Goal: Task Accomplishment & Management: Manage account settings

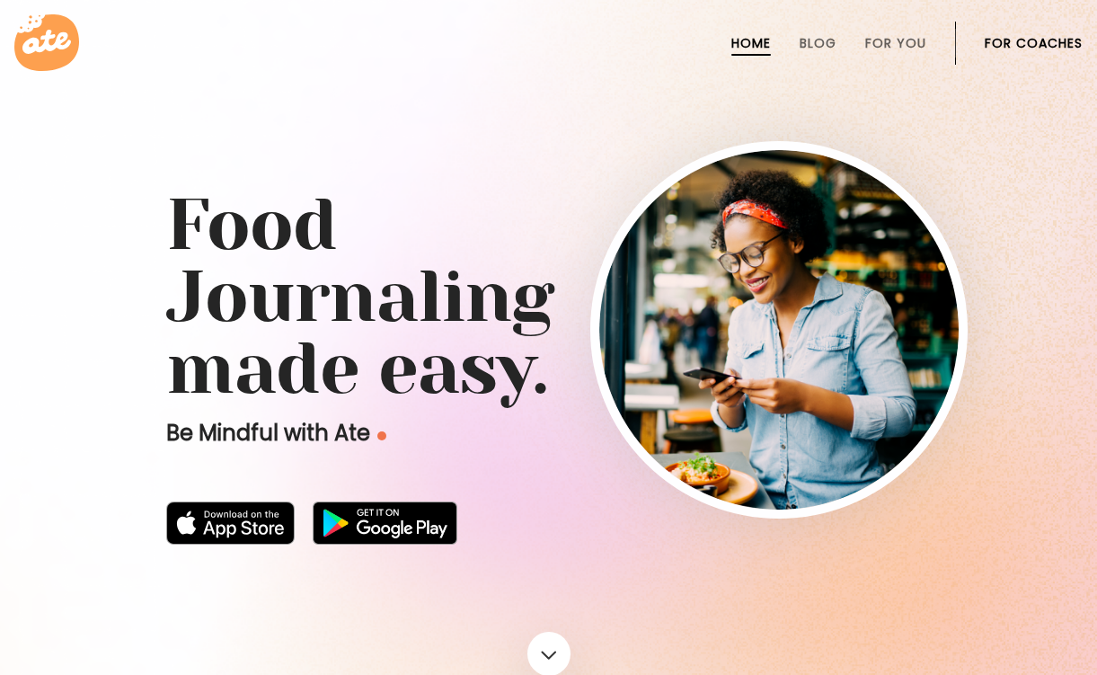
click at [1014, 47] on link "For Coaches" at bounding box center [1034, 43] width 98 height 14
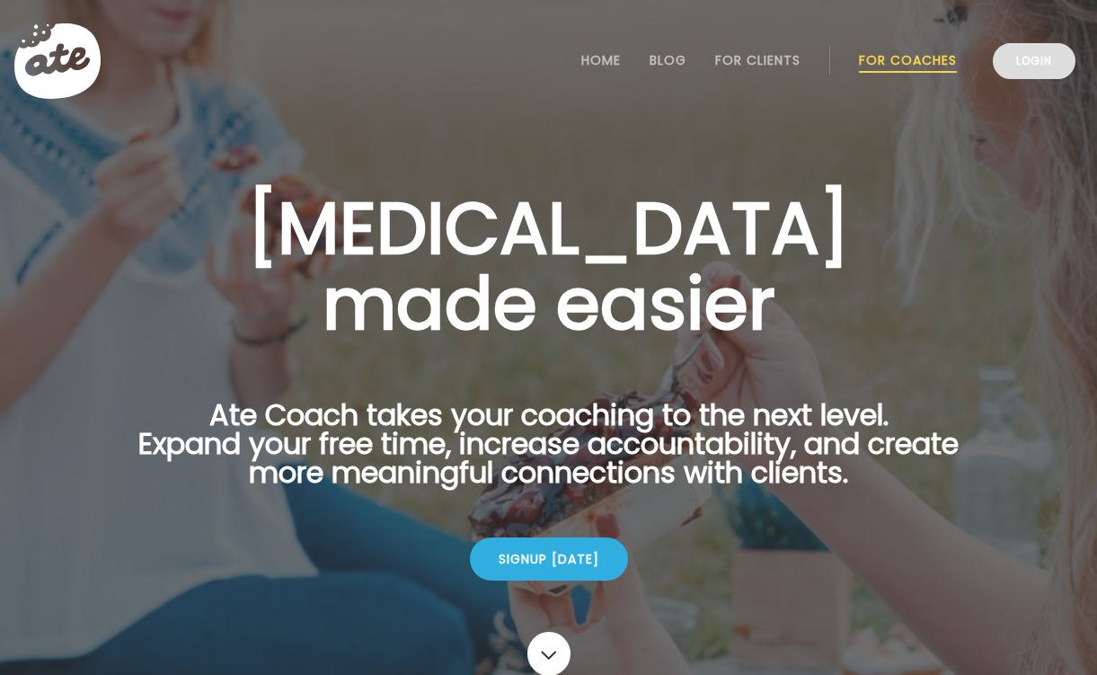
click at [1032, 57] on link "Login" at bounding box center [1034, 61] width 83 height 36
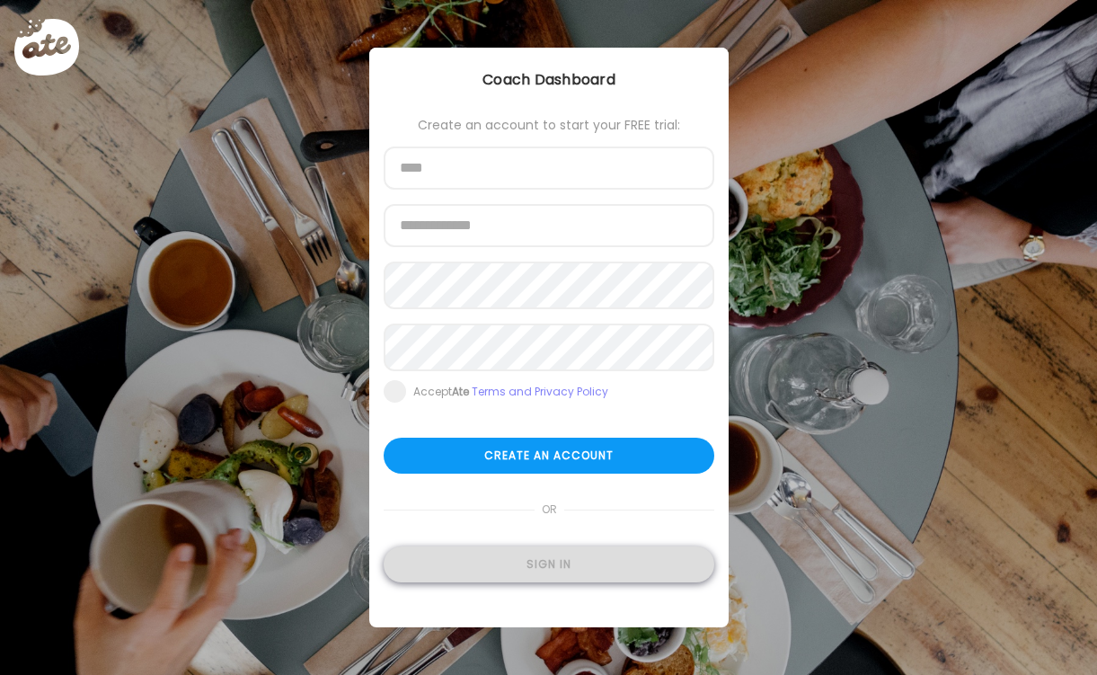
click at [496, 568] on div "Sign in" at bounding box center [549, 564] width 331 height 36
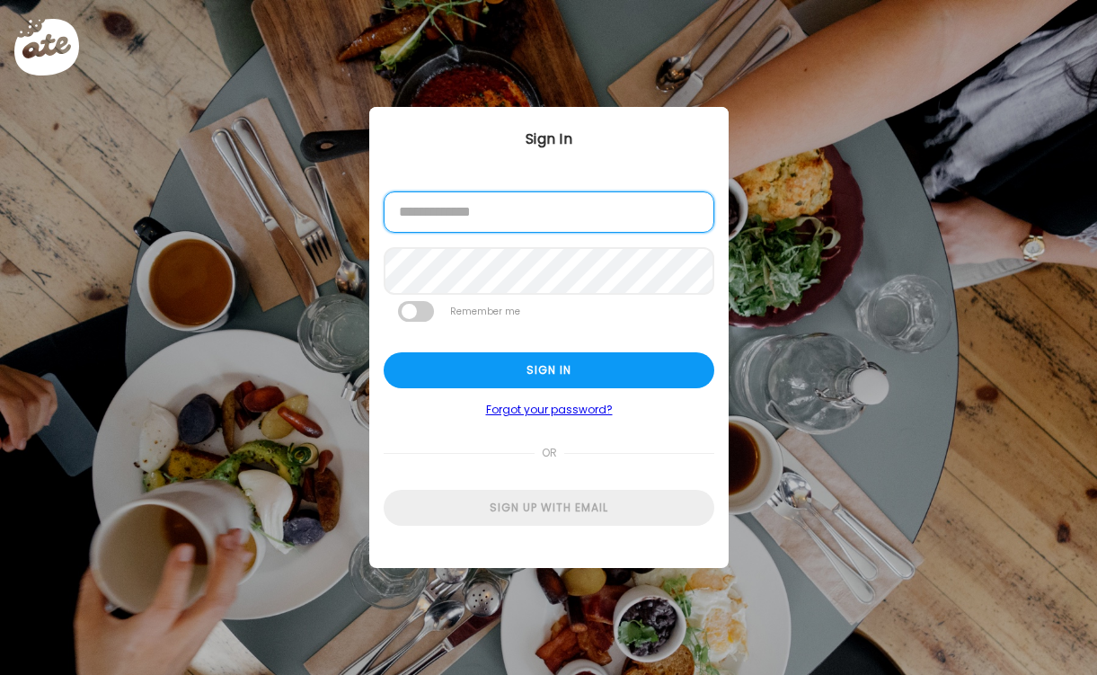
type input "**********"
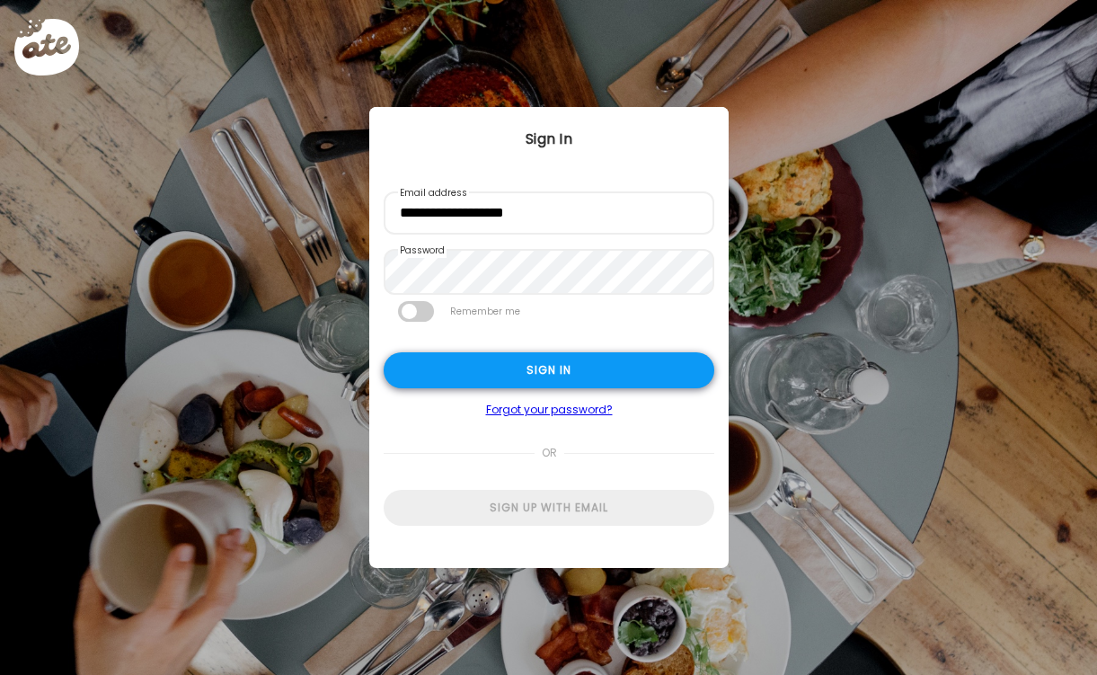
click at [543, 366] on div "Sign in" at bounding box center [549, 370] width 331 height 36
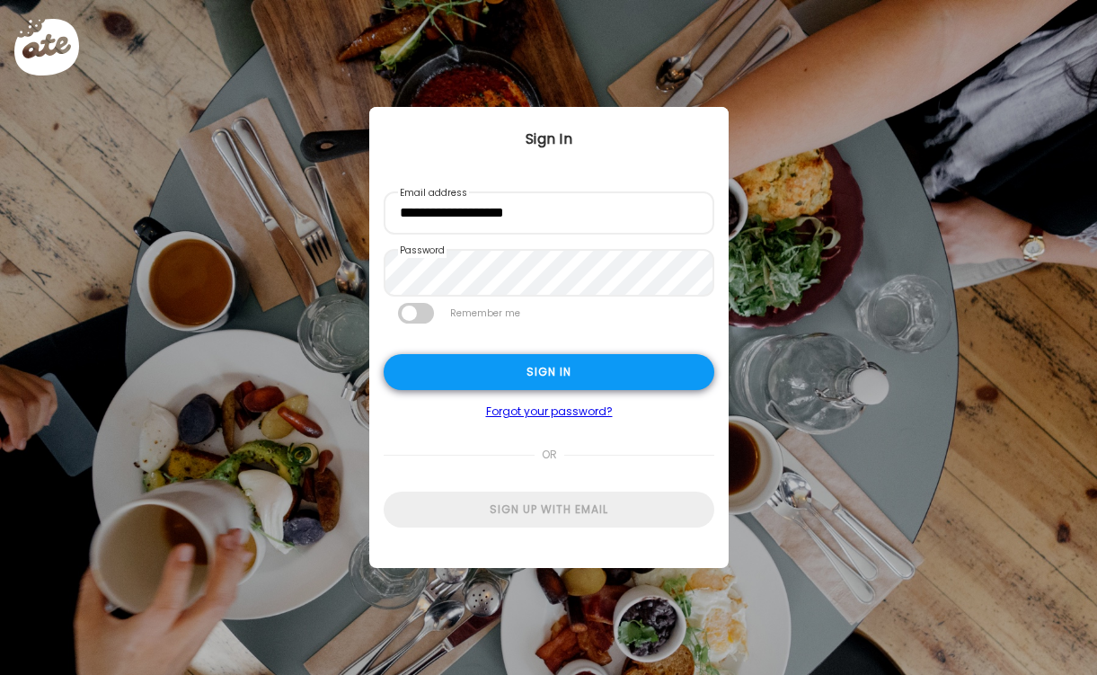
type textarea "**********"
type input "*********"
type input "**********"
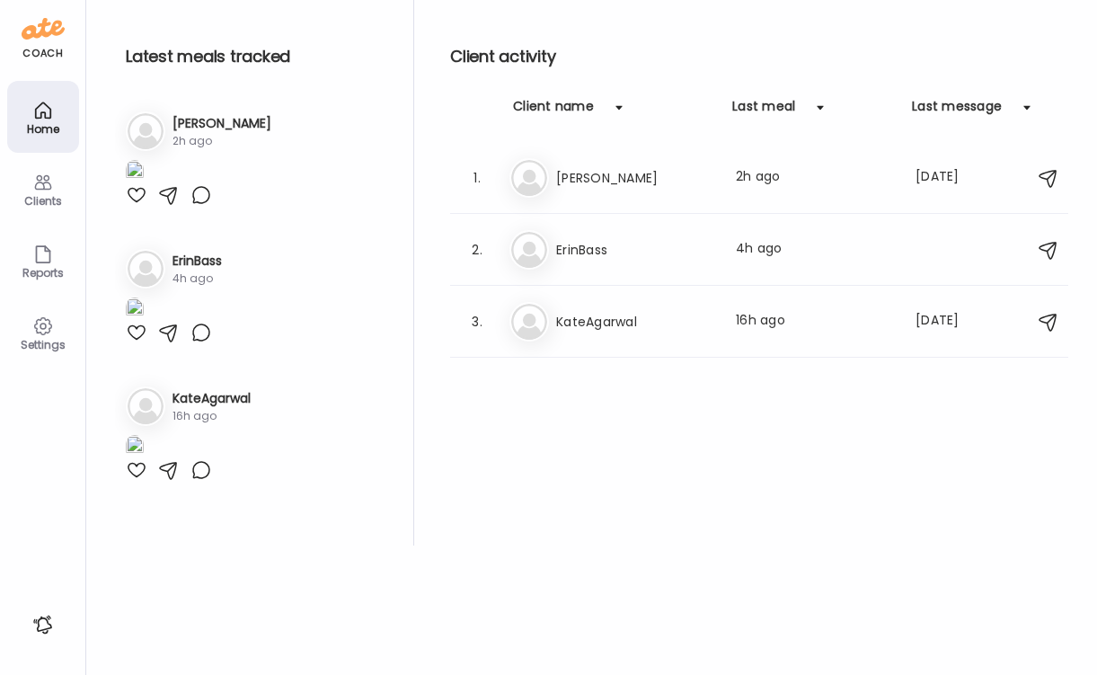
click at [134, 206] on div at bounding box center [137, 195] width 22 height 22
click at [584, 183] on h3 "Jamie" at bounding box center [635, 178] width 158 height 22
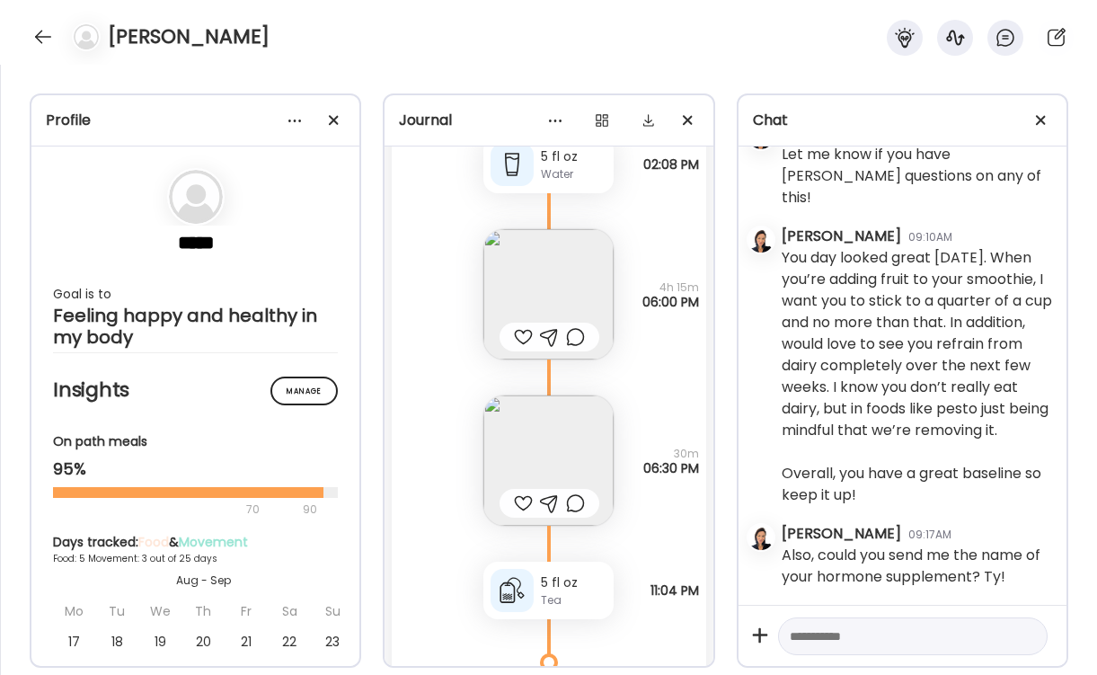
scroll to position [7147, 0]
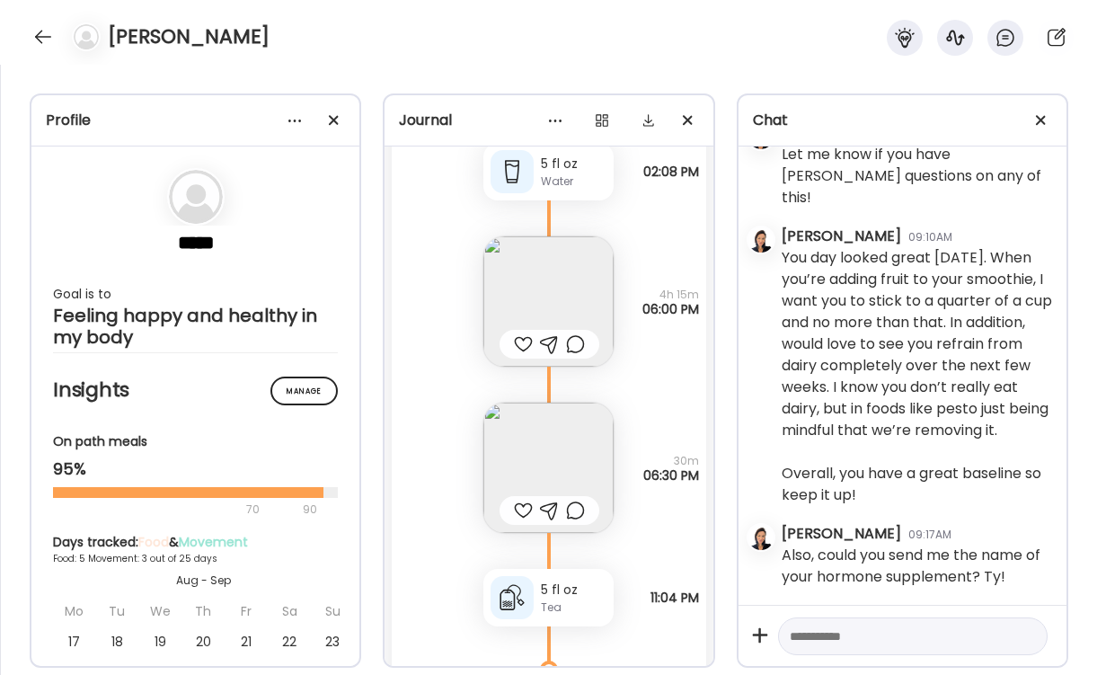
click at [519, 506] on div at bounding box center [523, 511] width 19 height 22
click at [521, 342] on div at bounding box center [523, 344] width 19 height 22
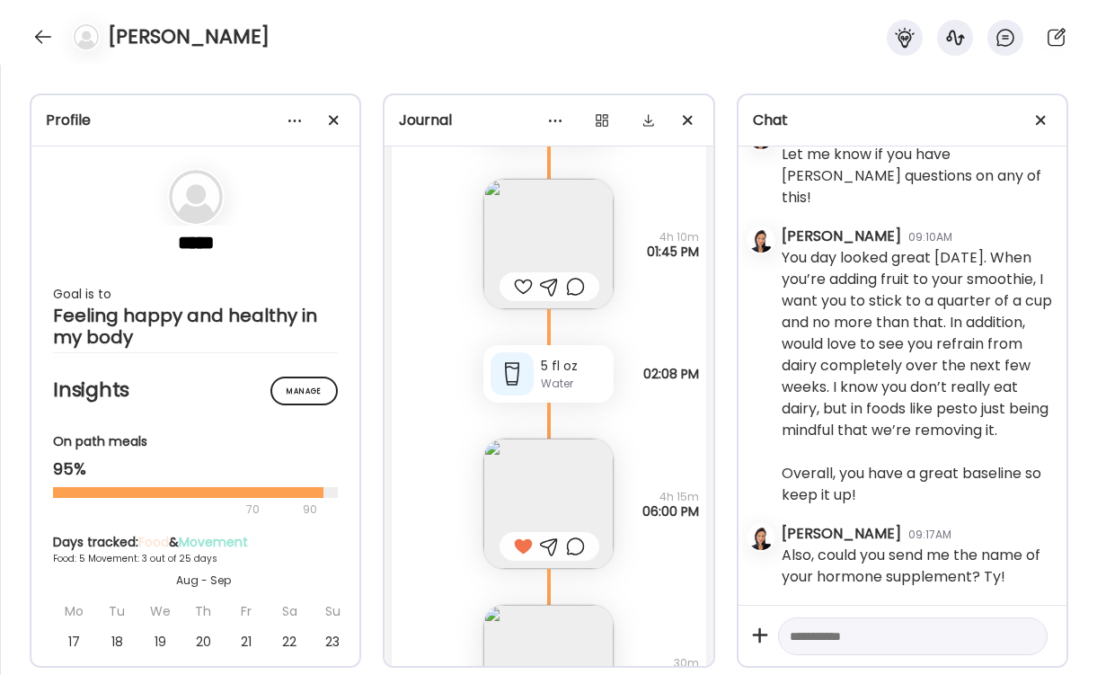
scroll to position [6879, 0]
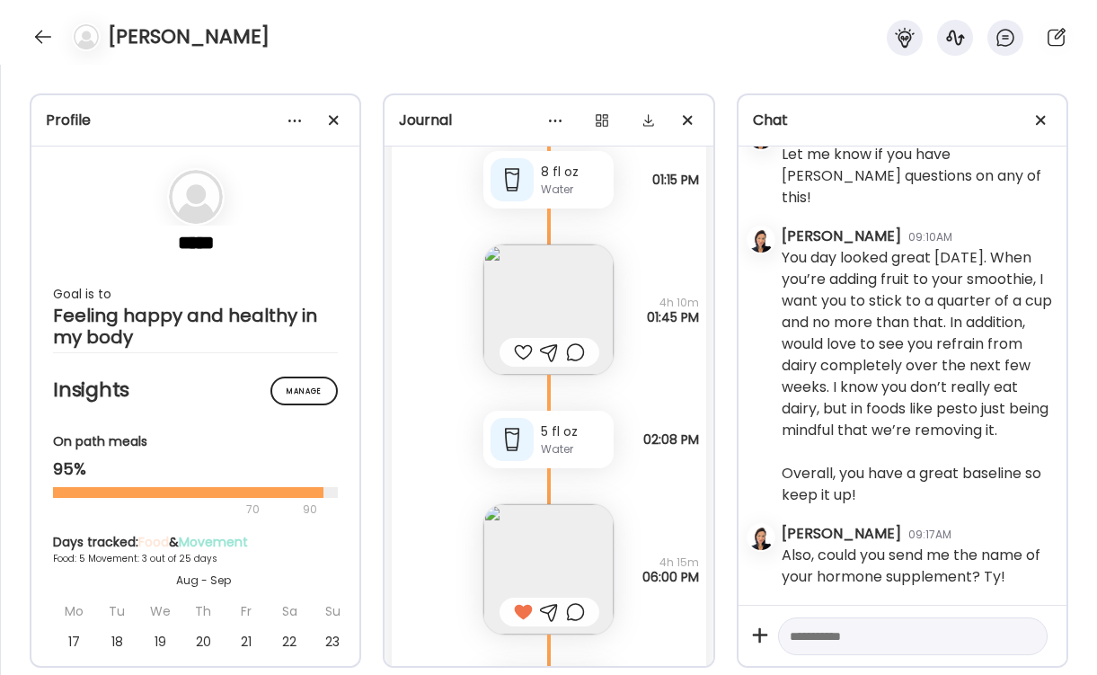
click at [525, 343] on div at bounding box center [523, 353] width 19 height 22
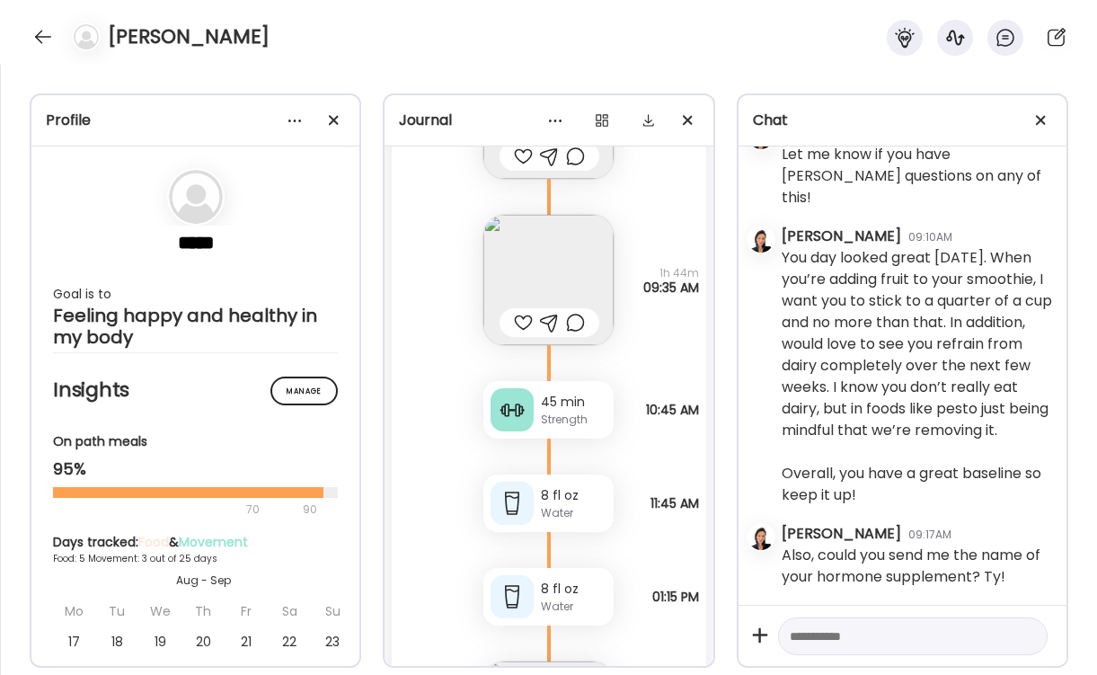
scroll to position [6450, 0]
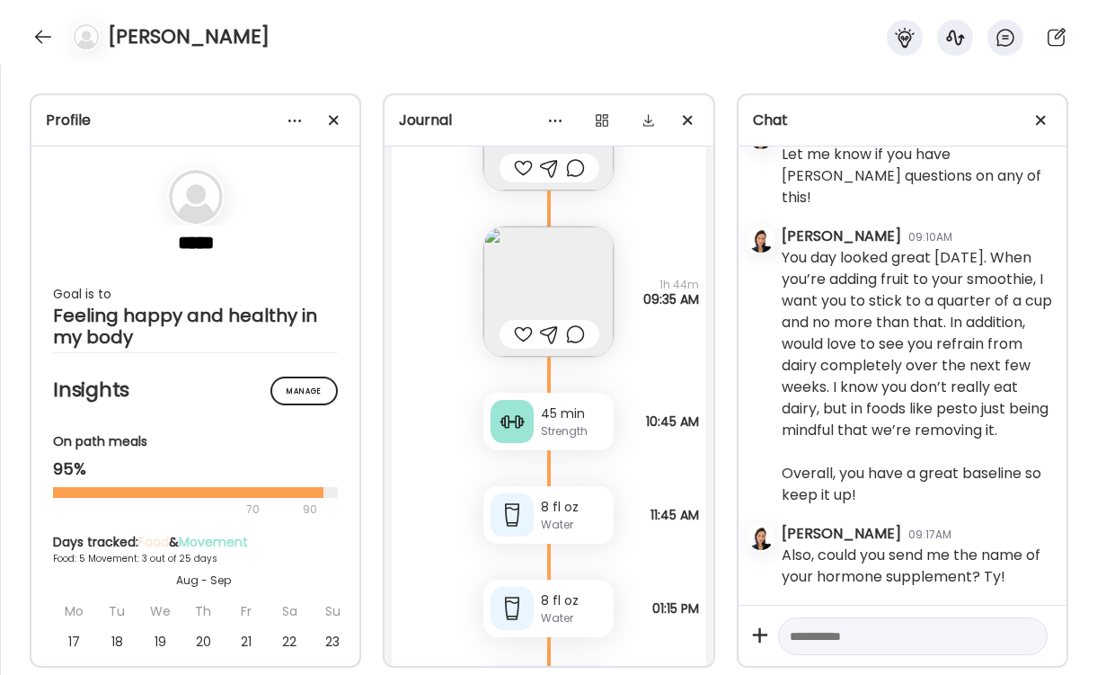
click at [522, 332] on div at bounding box center [523, 335] width 19 height 22
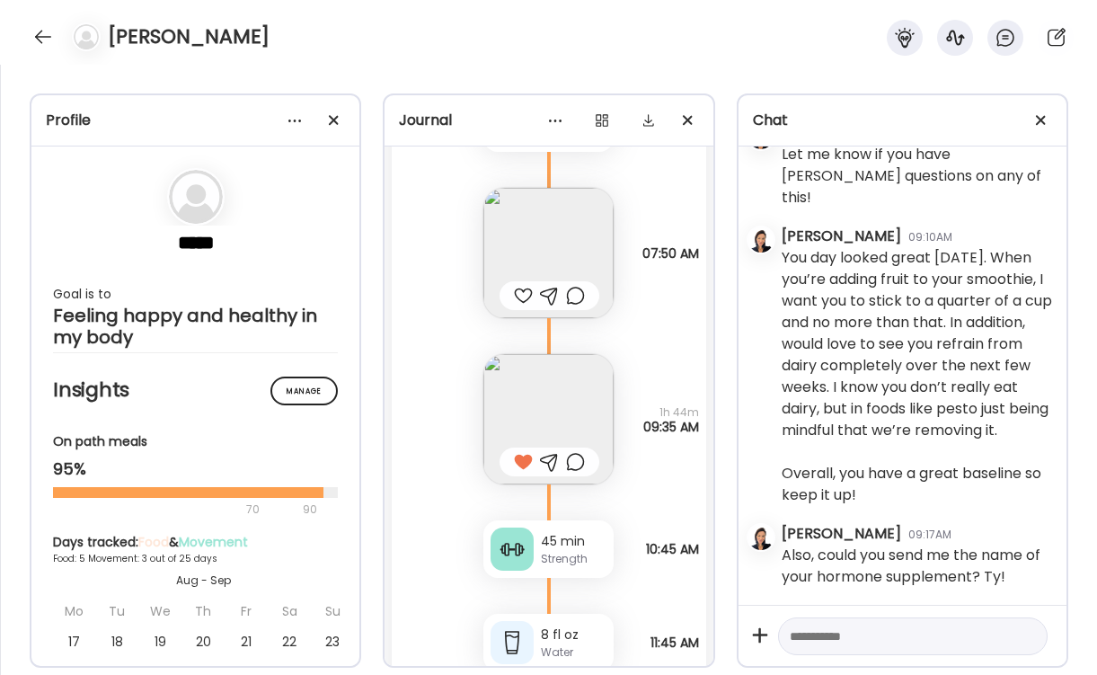
scroll to position [6259, 0]
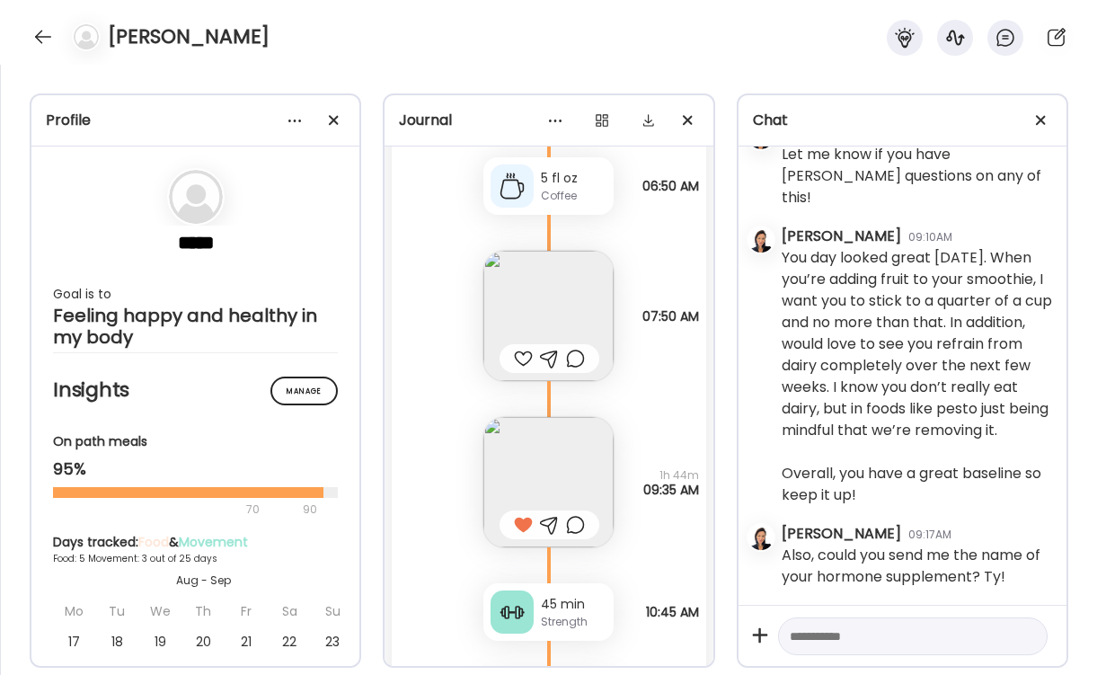
click at [526, 351] on div at bounding box center [523, 359] width 19 height 22
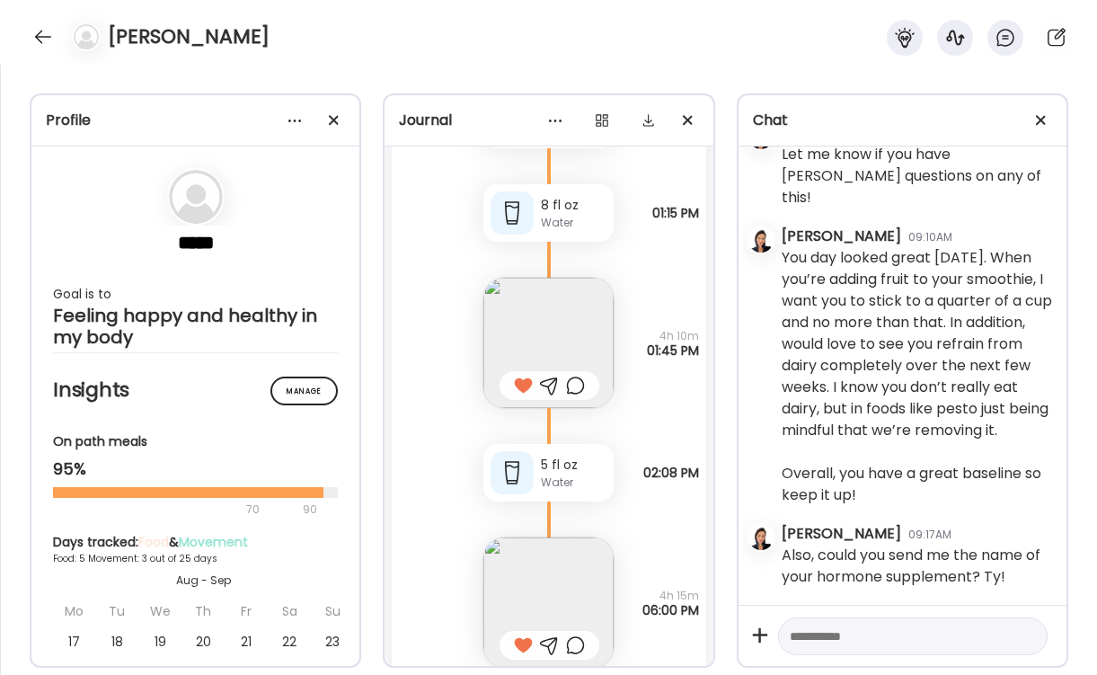
scroll to position [6852, 0]
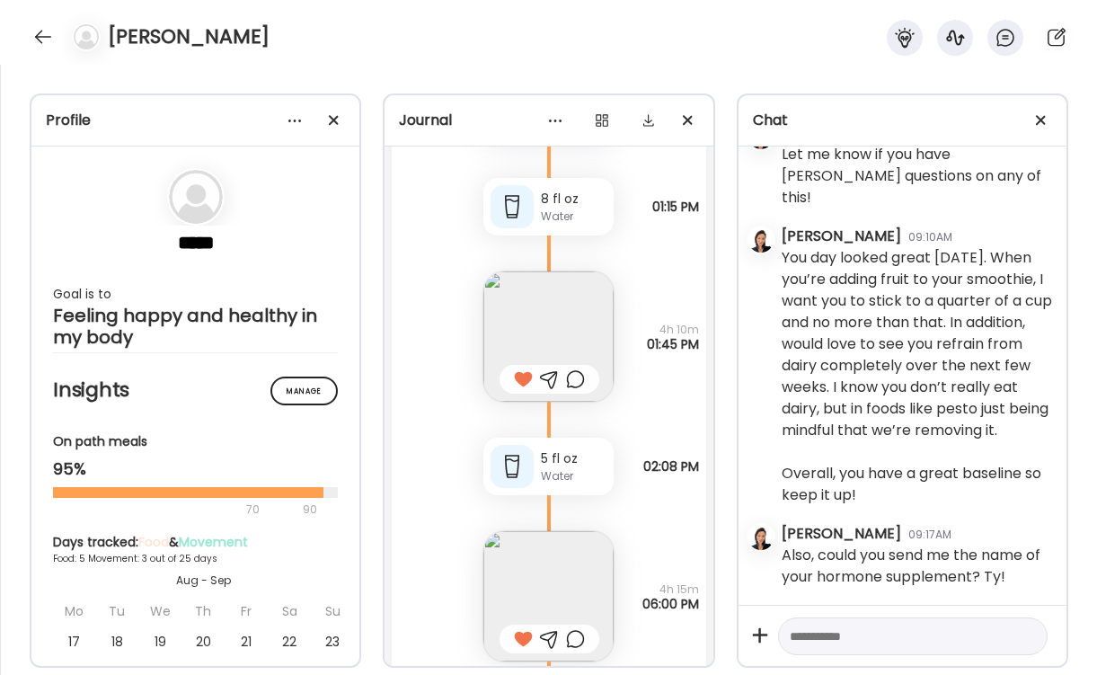
click at [562, 318] on img at bounding box center [549, 336] width 130 height 130
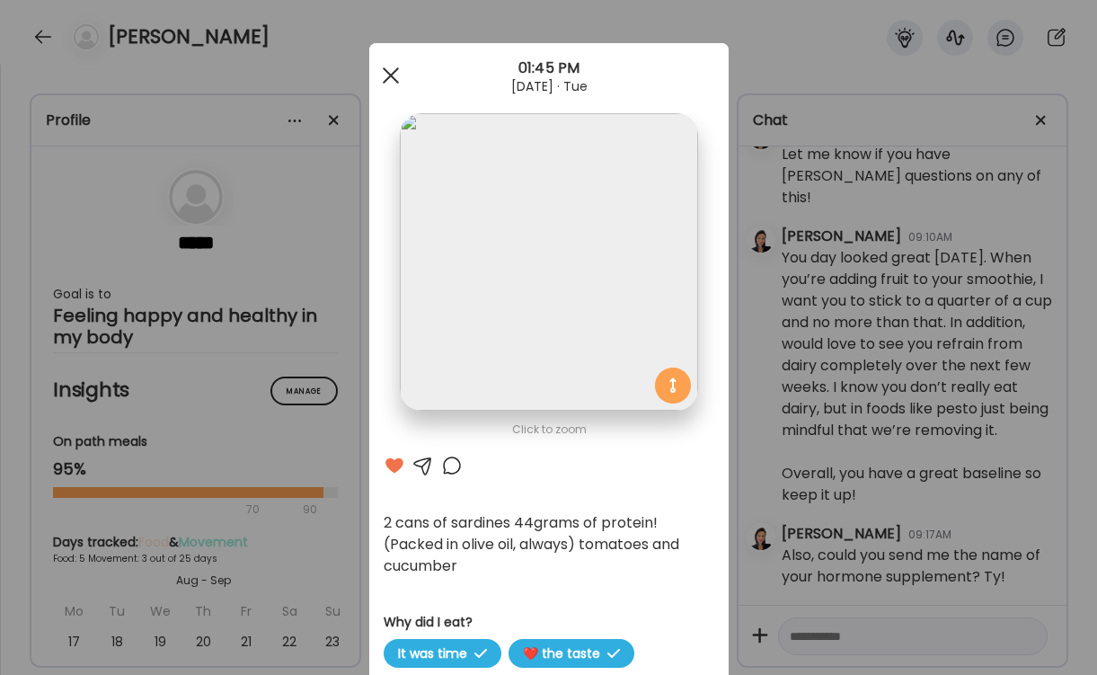
click at [385, 74] on div at bounding box center [391, 76] width 36 height 36
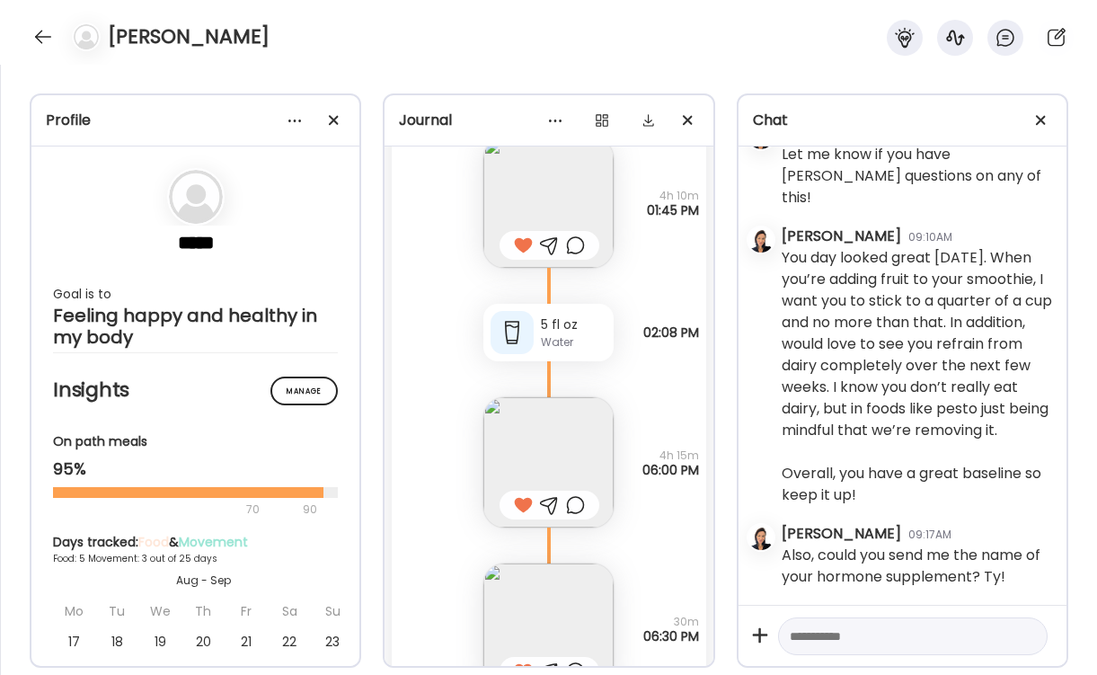
scroll to position [7024, 0]
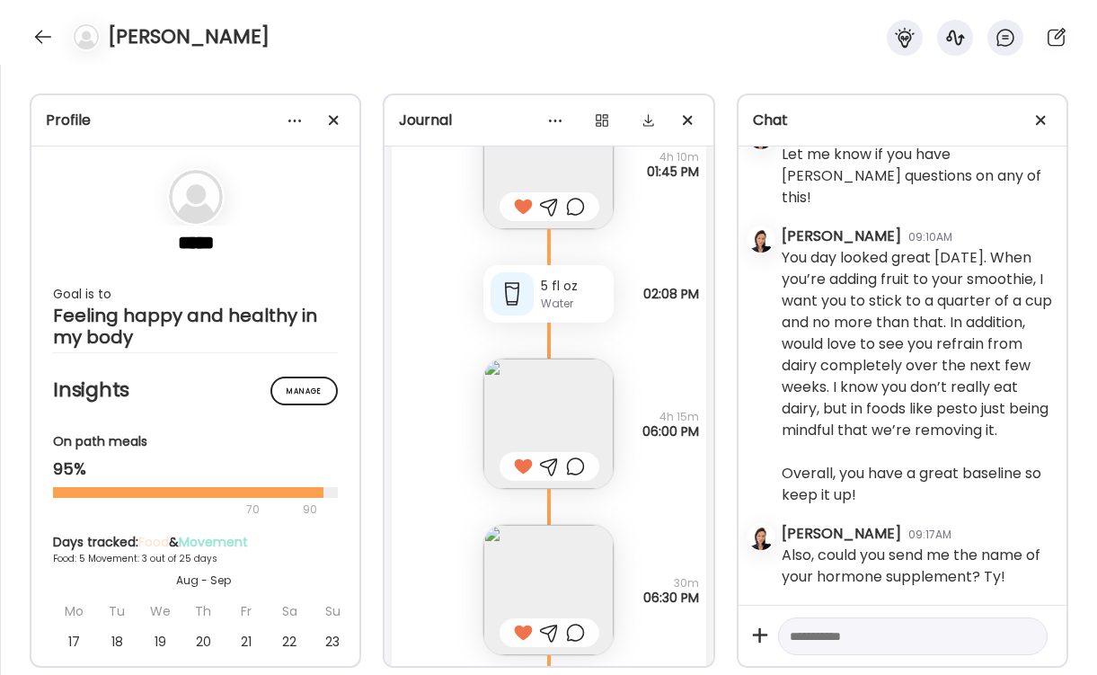
click at [544, 399] on img at bounding box center [549, 424] width 130 height 130
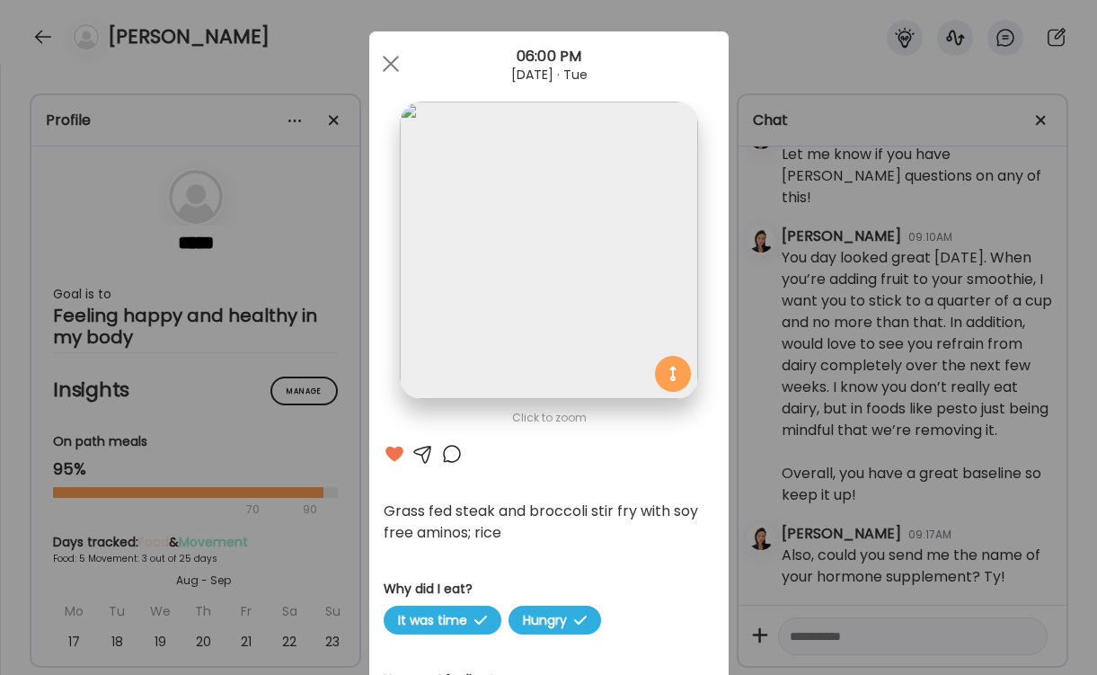
scroll to position [15, 0]
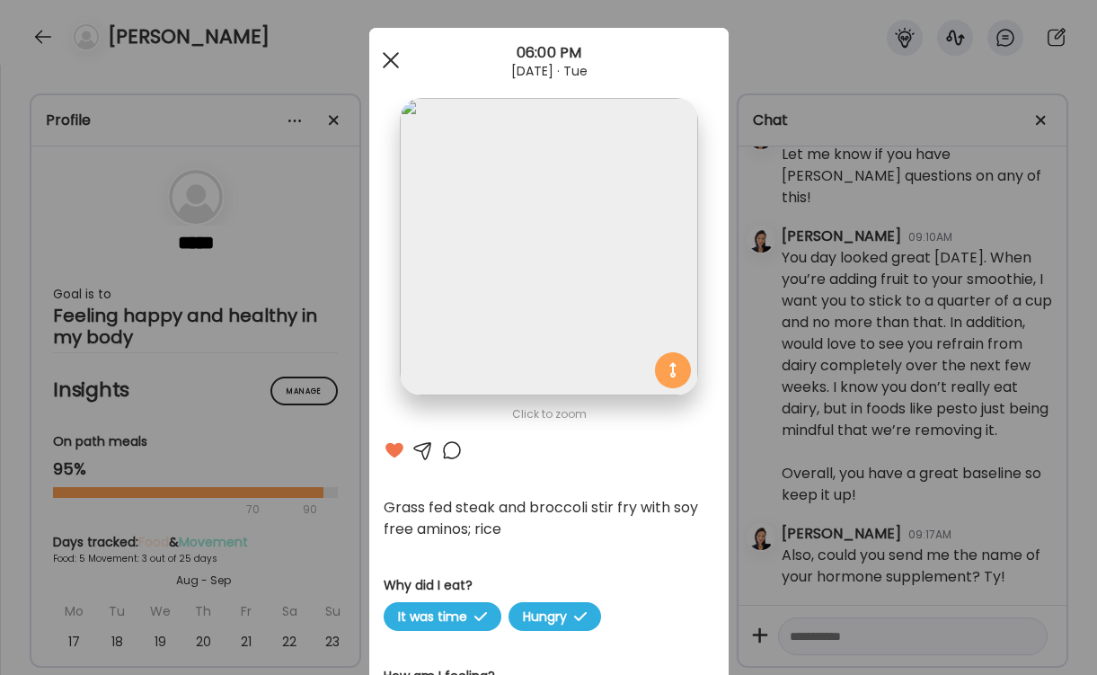
click at [387, 63] on span at bounding box center [390, 60] width 16 height 16
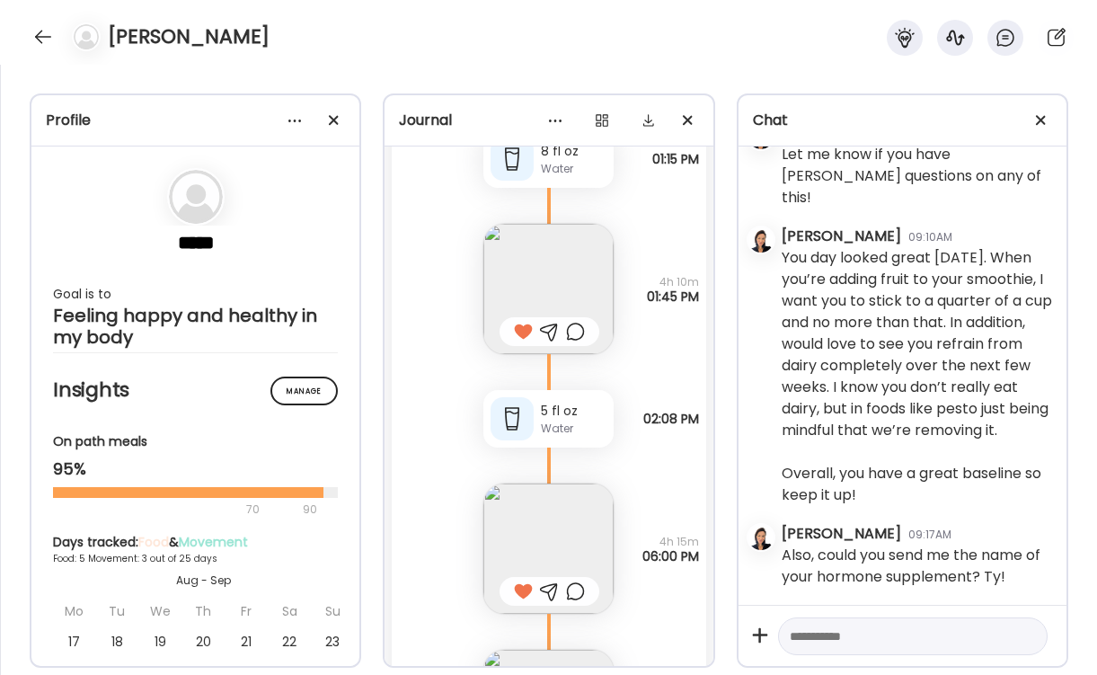
scroll to position [6905, 0]
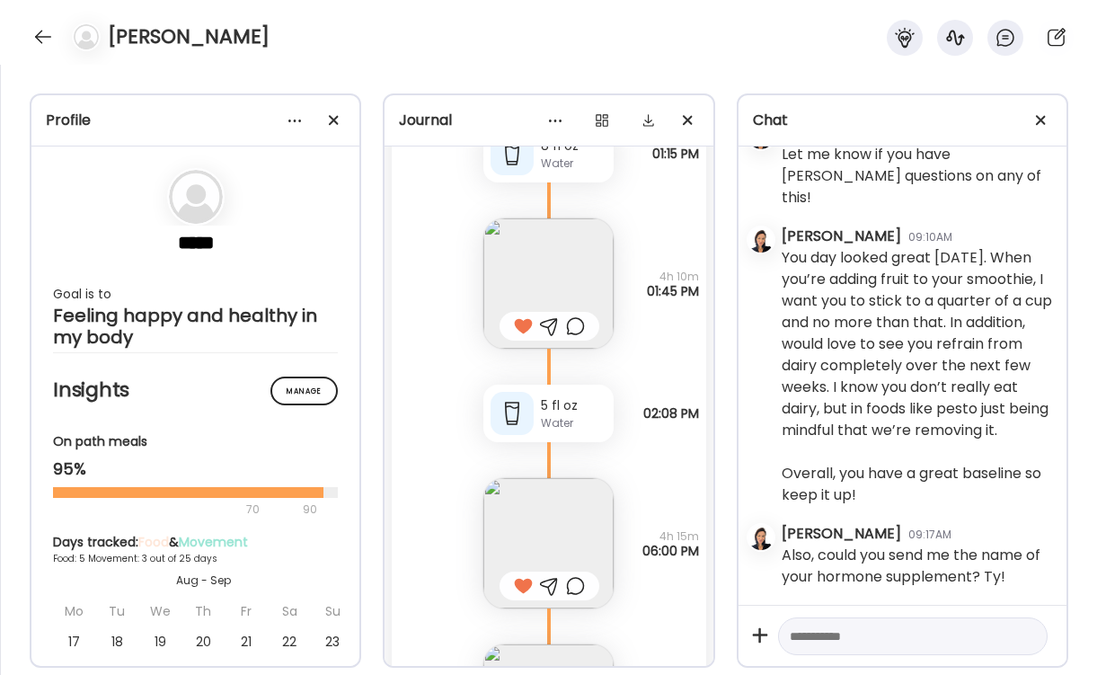
click at [546, 276] on img at bounding box center [549, 283] width 130 height 130
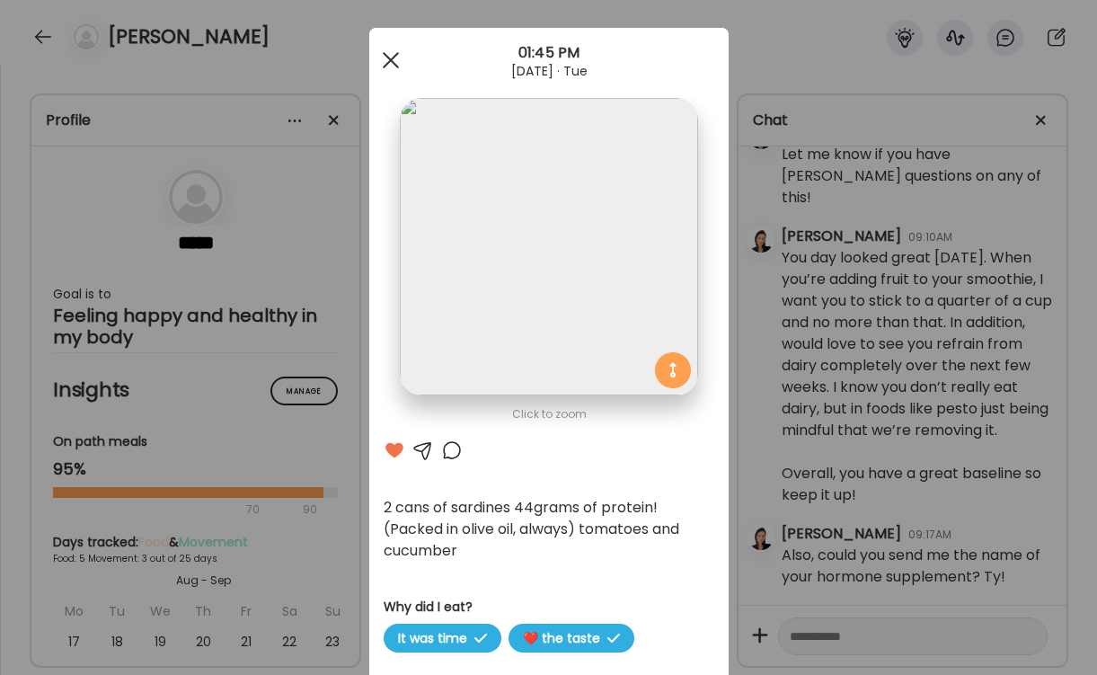
click at [390, 61] on span at bounding box center [390, 60] width 16 height 16
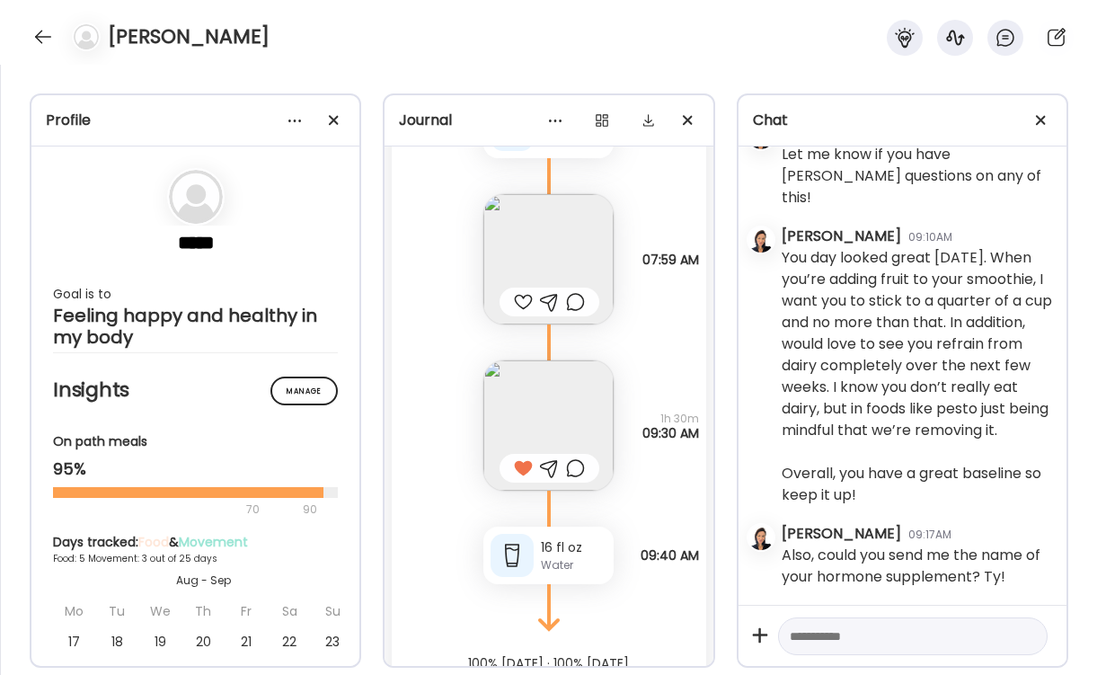
scroll to position [8054, 0]
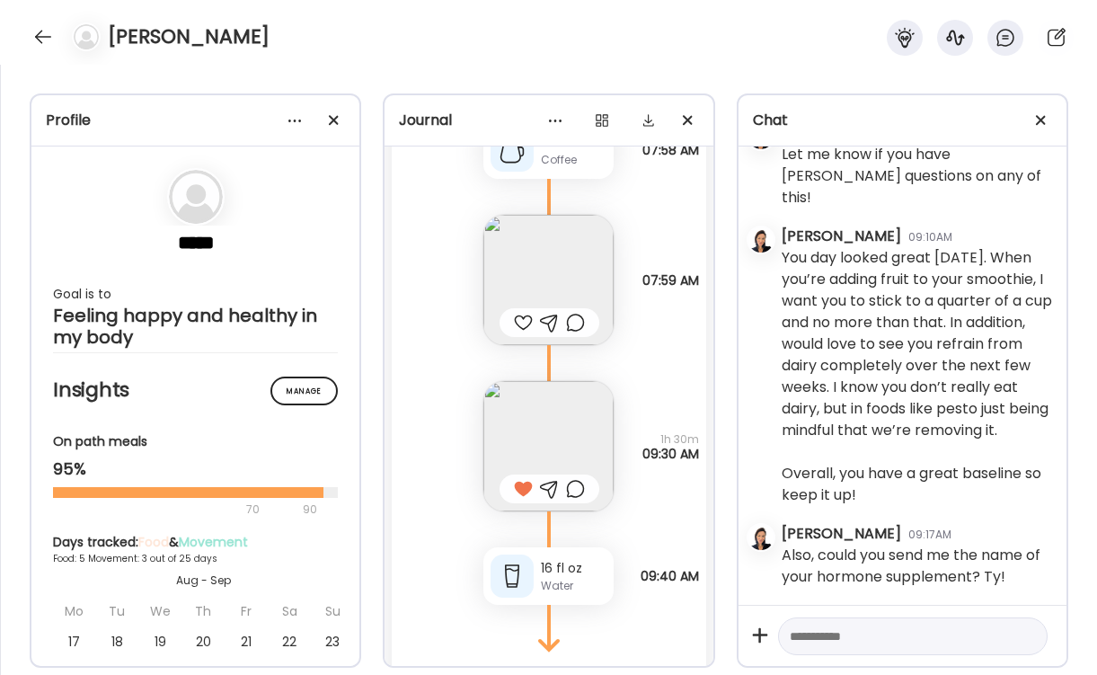
click at [333, 49] on div "Jamie" at bounding box center [548, 32] width 1097 height 65
click at [591, 49] on div "Jamie" at bounding box center [548, 32] width 1097 height 65
click at [47, 32] on div at bounding box center [43, 36] width 29 height 29
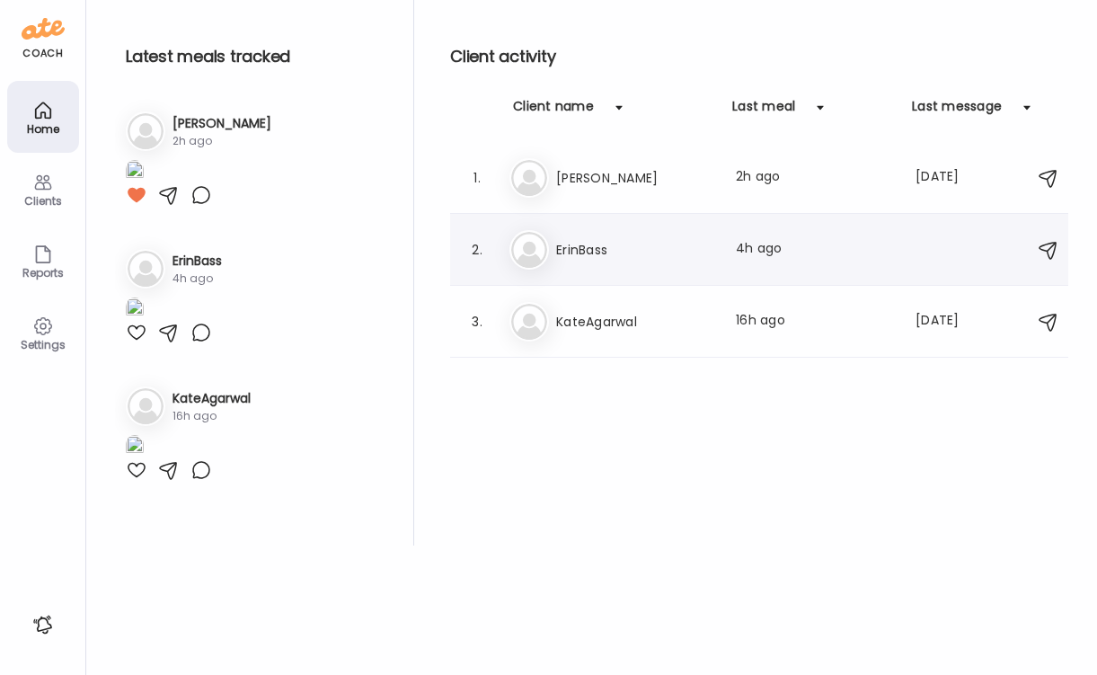
click at [564, 250] on h3 "ErinBass" at bounding box center [635, 250] width 158 height 22
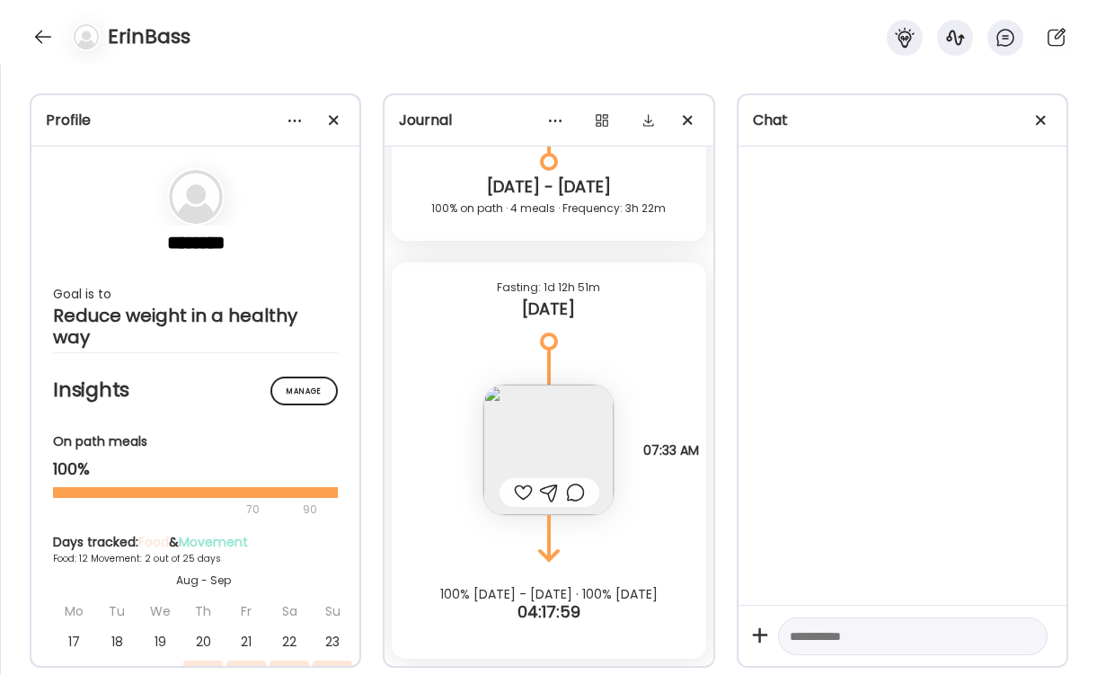
scroll to position [9606, 0]
click at [531, 486] on div at bounding box center [523, 493] width 19 height 22
click at [34, 31] on div at bounding box center [43, 36] width 29 height 29
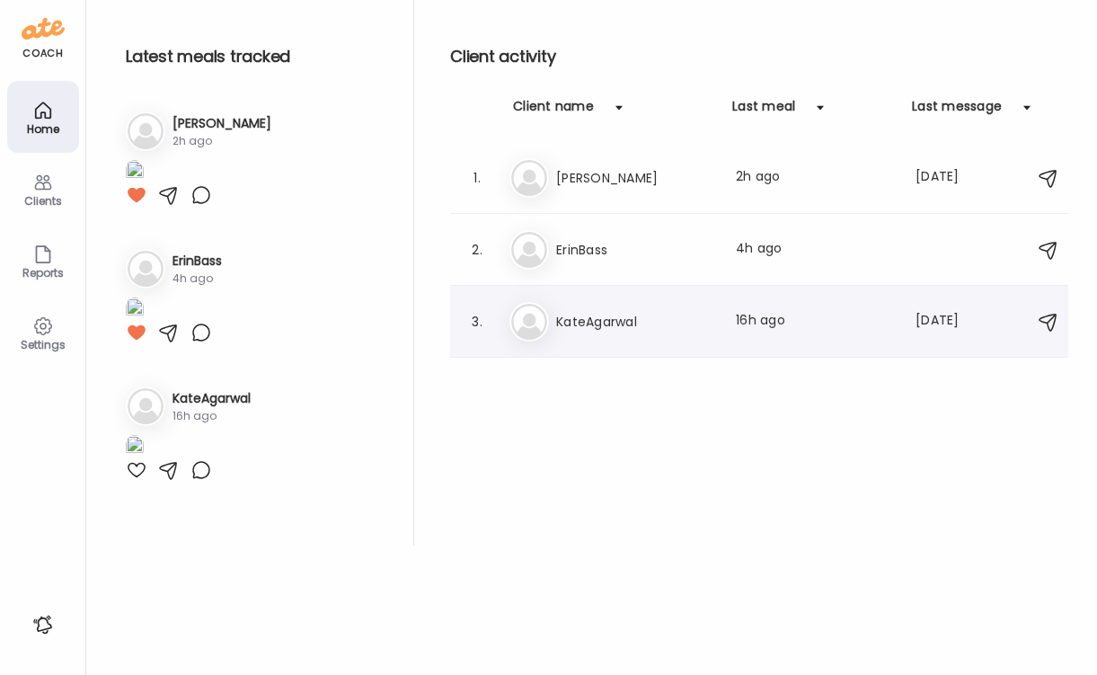
click at [566, 309] on div "Ka KateAgarwal Last meal: 16h ago Last message: 12d ago You: https://calendly.c…" at bounding box center [763, 322] width 507 height 40
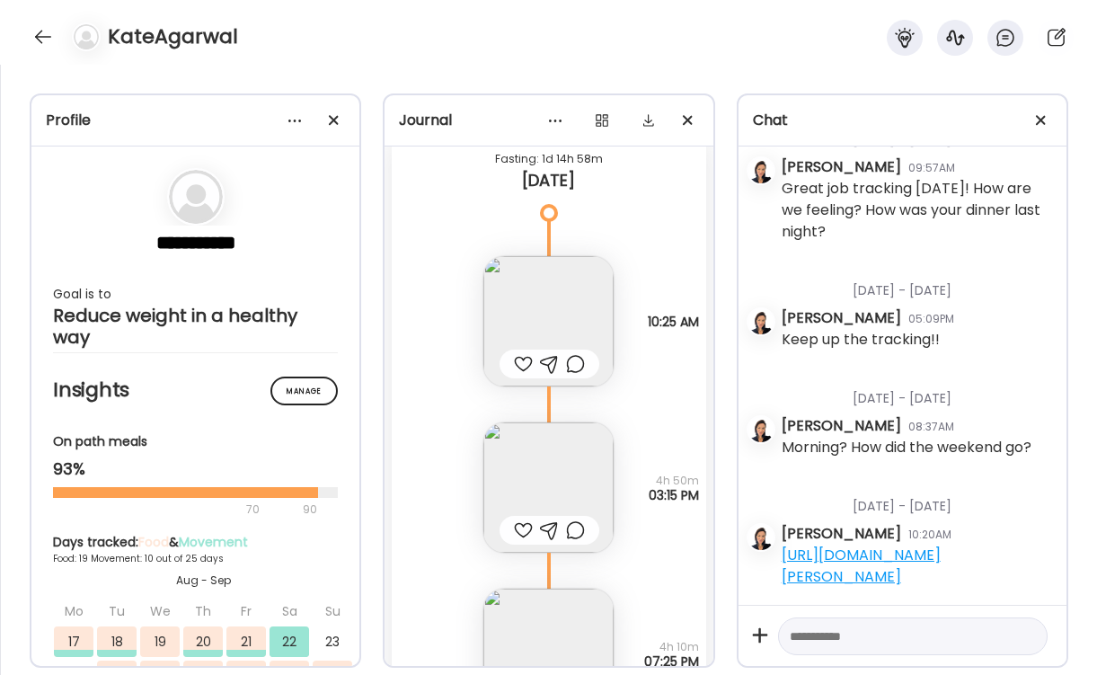
scroll to position [24490, 0]
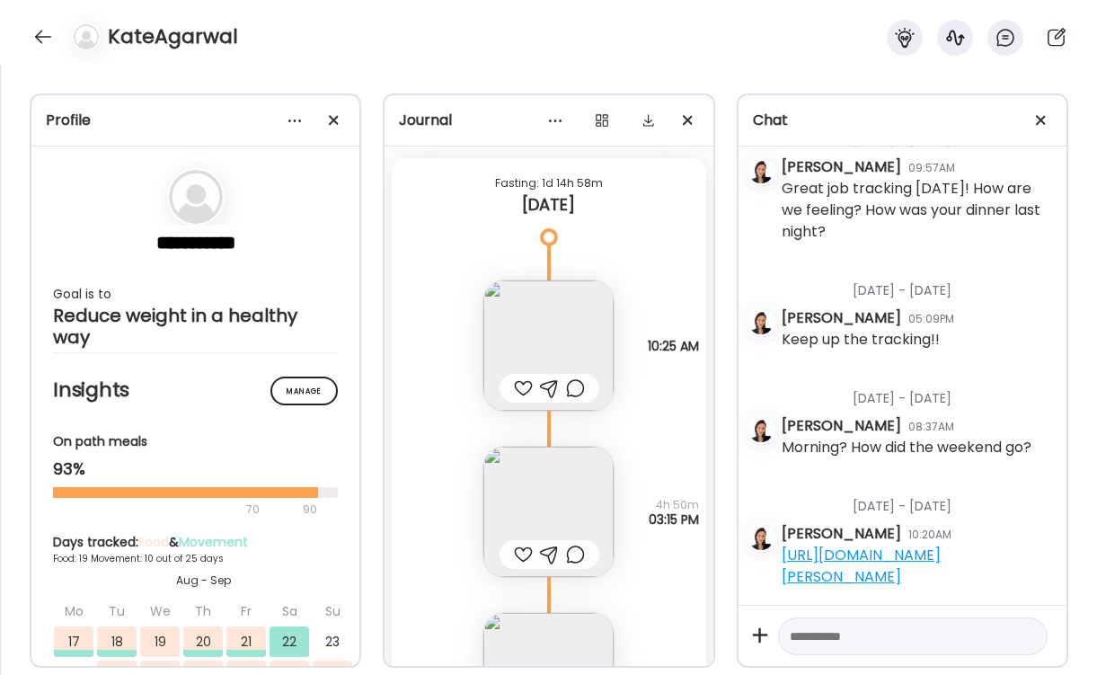
click at [562, 323] on img at bounding box center [549, 345] width 130 height 130
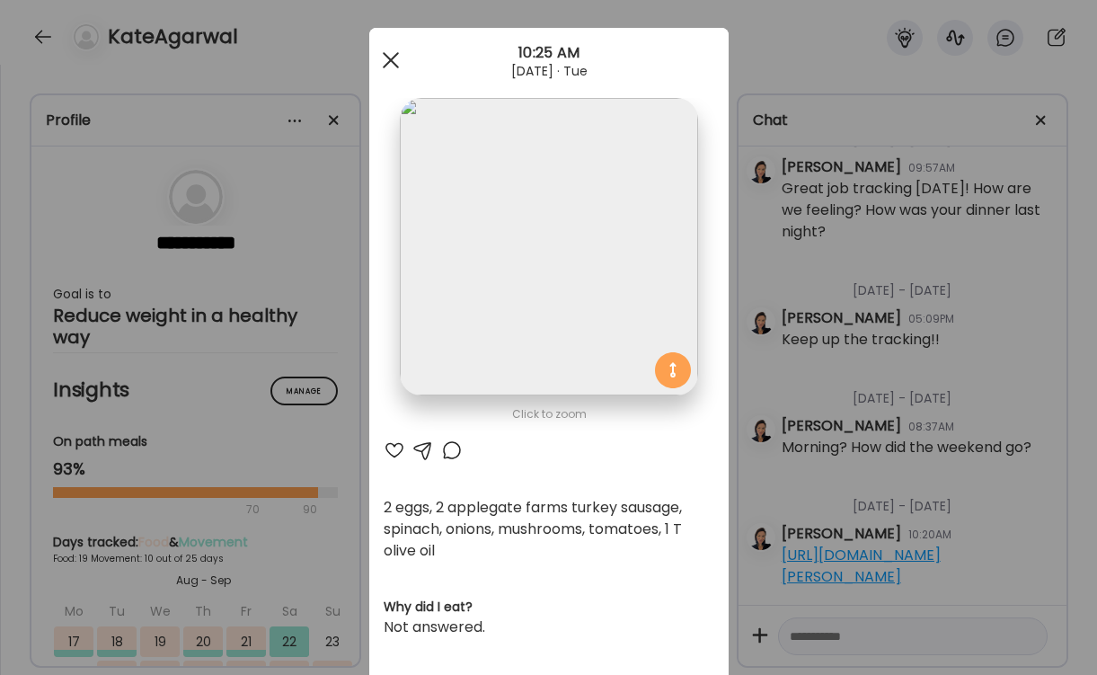
click at [397, 60] on div at bounding box center [391, 60] width 36 height 36
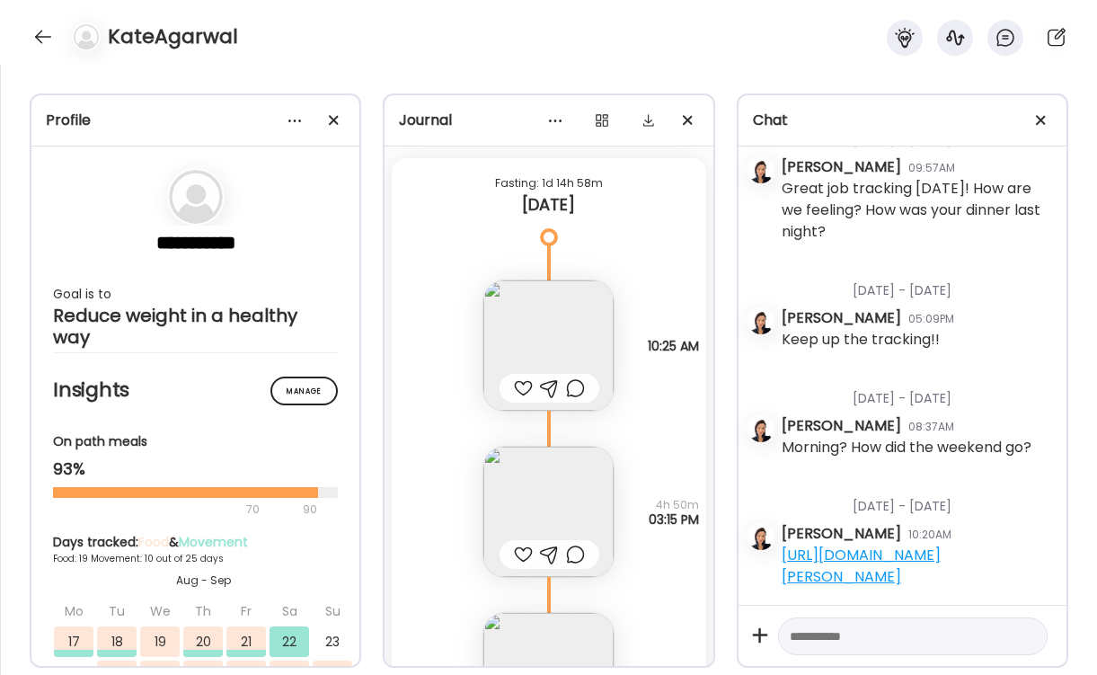
scroll to position [24609, 0]
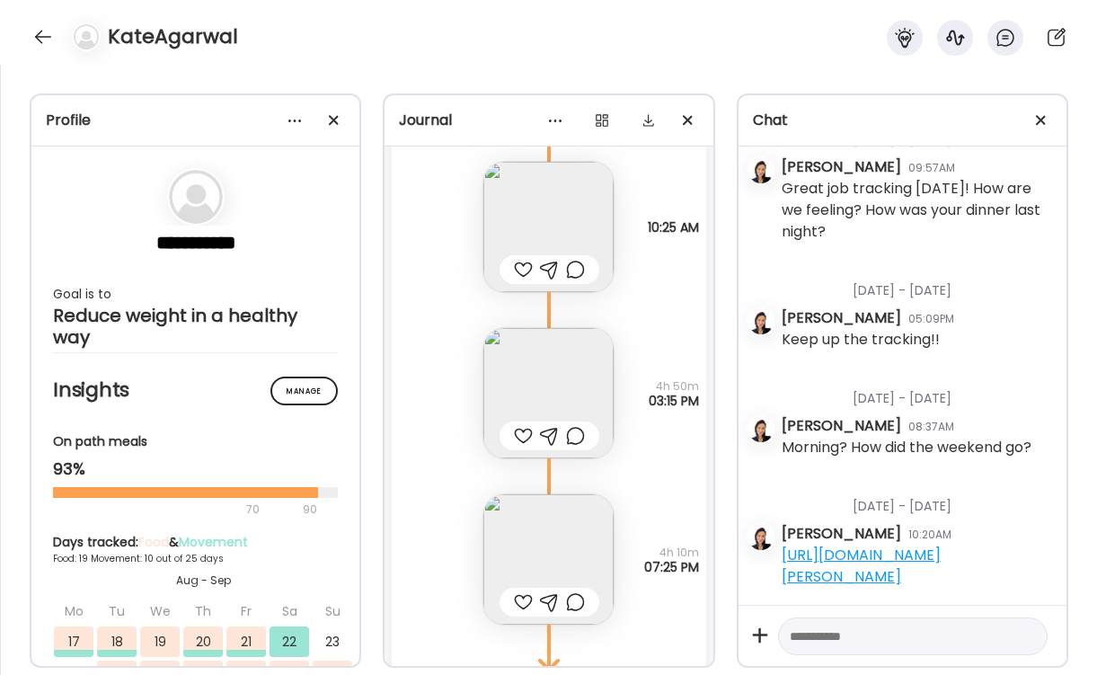
click at [561, 377] on img at bounding box center [549, 393] width 130 height 130
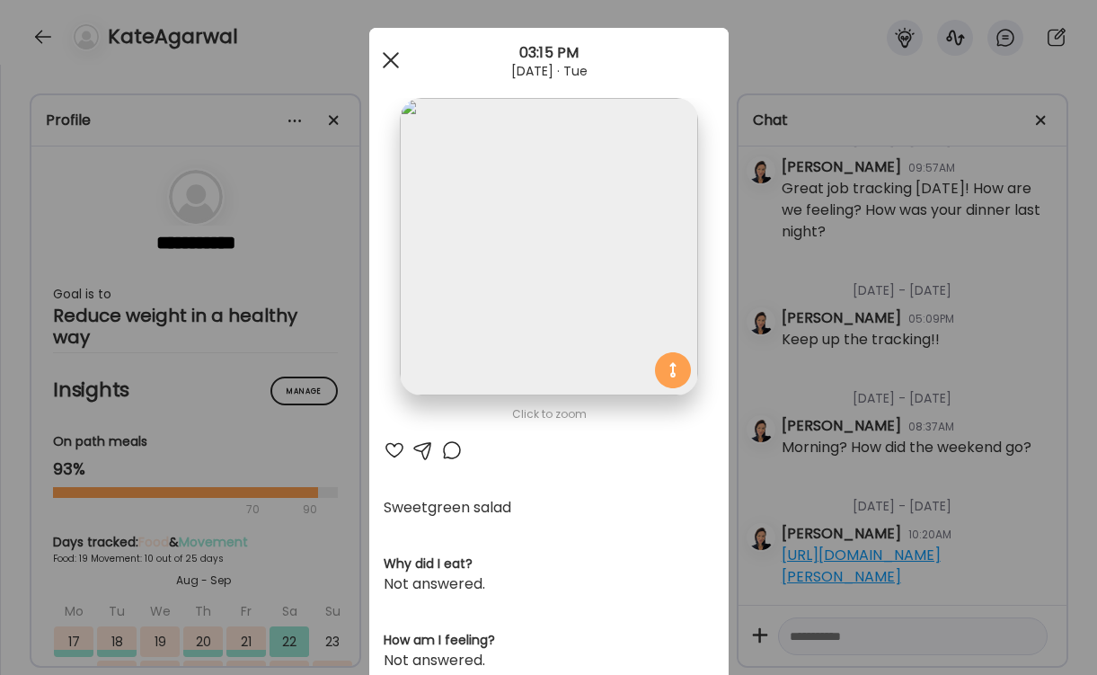
click at [394, 59] on div at bounding box center [391, 60] width 36 height 36
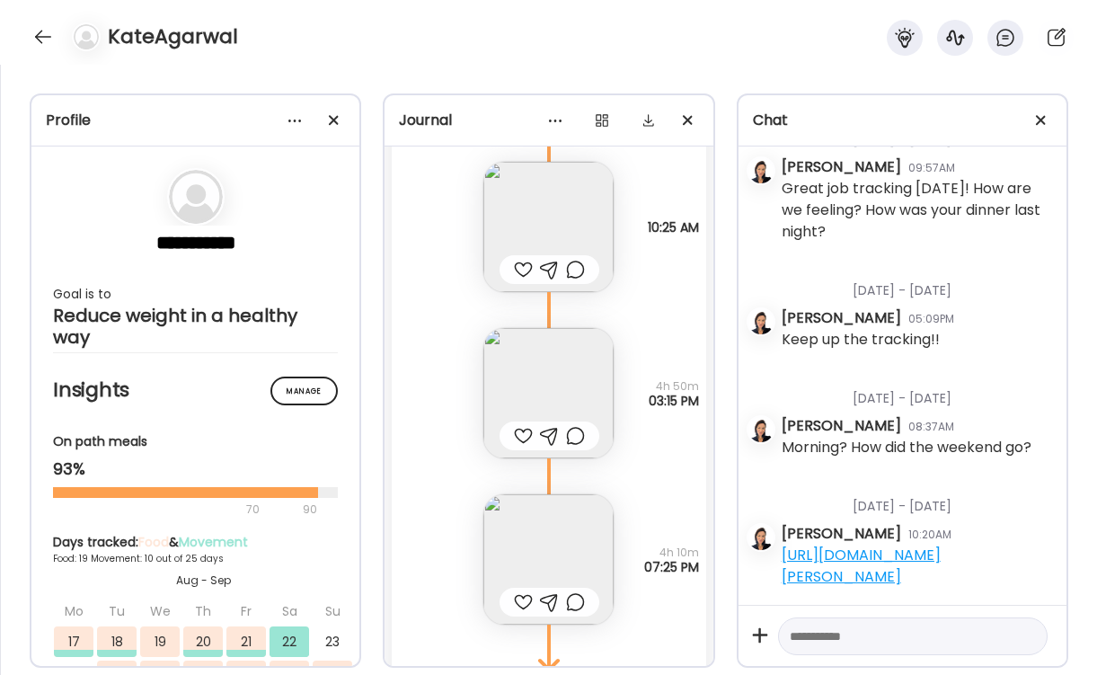
click at [538, 535] on img at bounding box center [549, 559] width 130 height 130
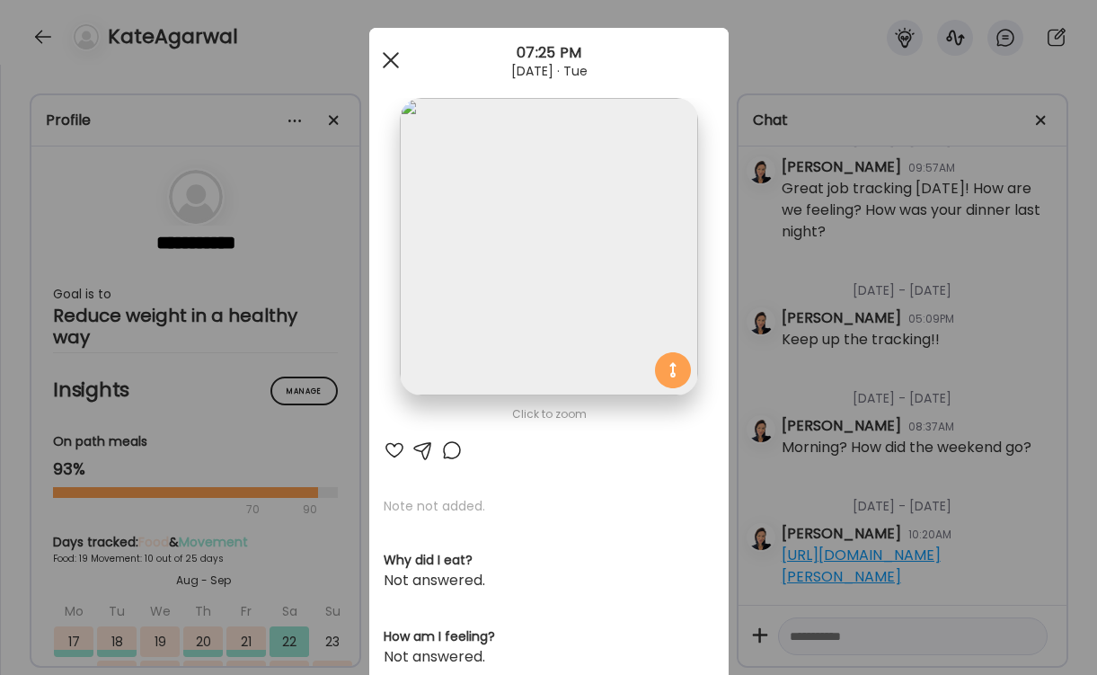
click at [393, 65] on div at bounding box center [391, 60] width 36 height 36
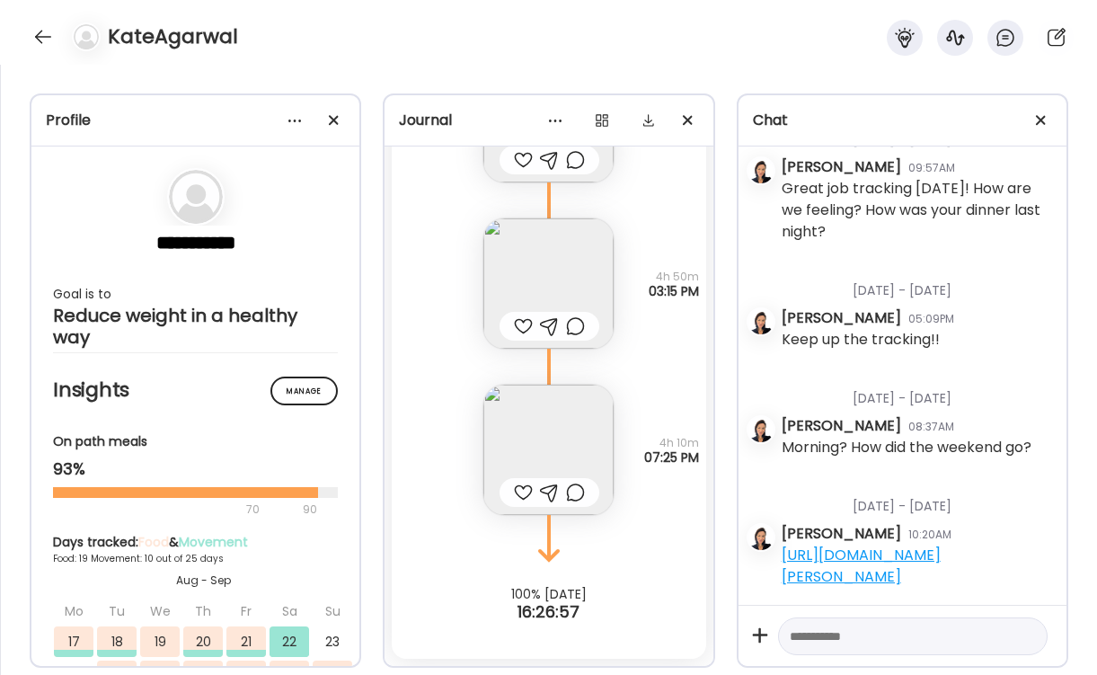
scroll to position [24719, 0]
